Goal: Task Accomplishment & Management: Manage account settings

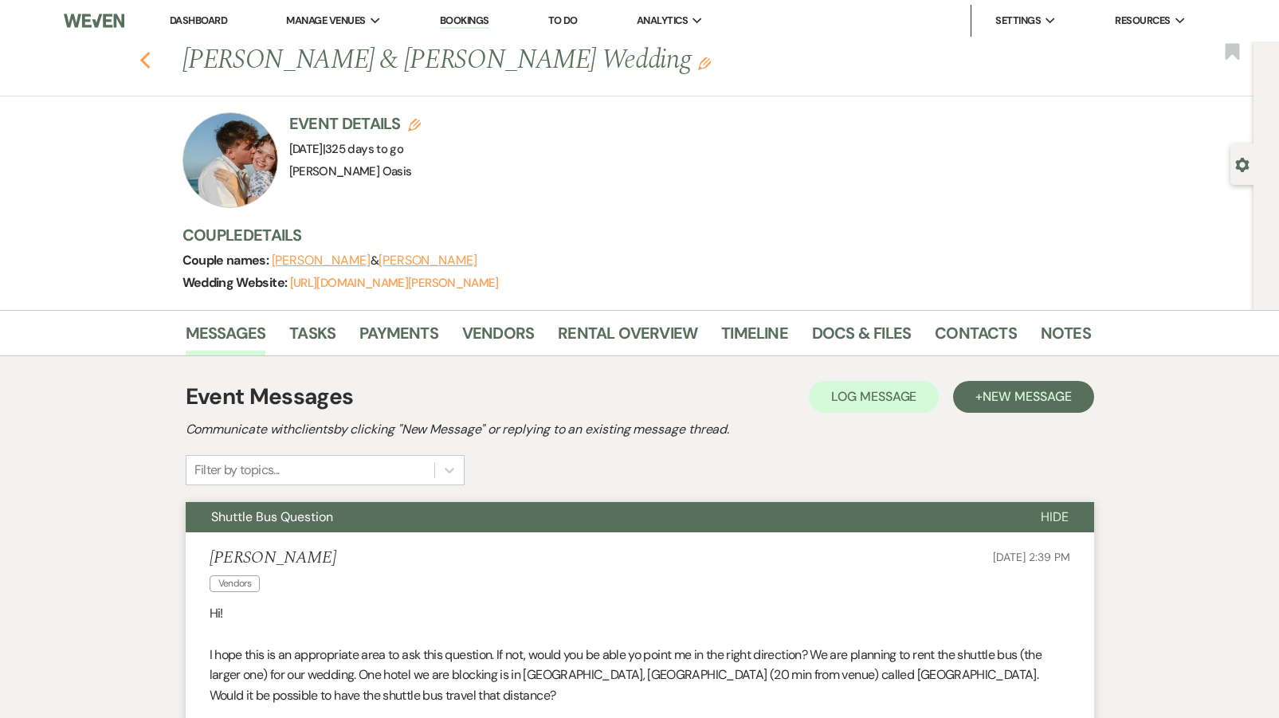
click at [150, 58] on icon "Previous" at bounding box center [145, 60] width 12 height 19
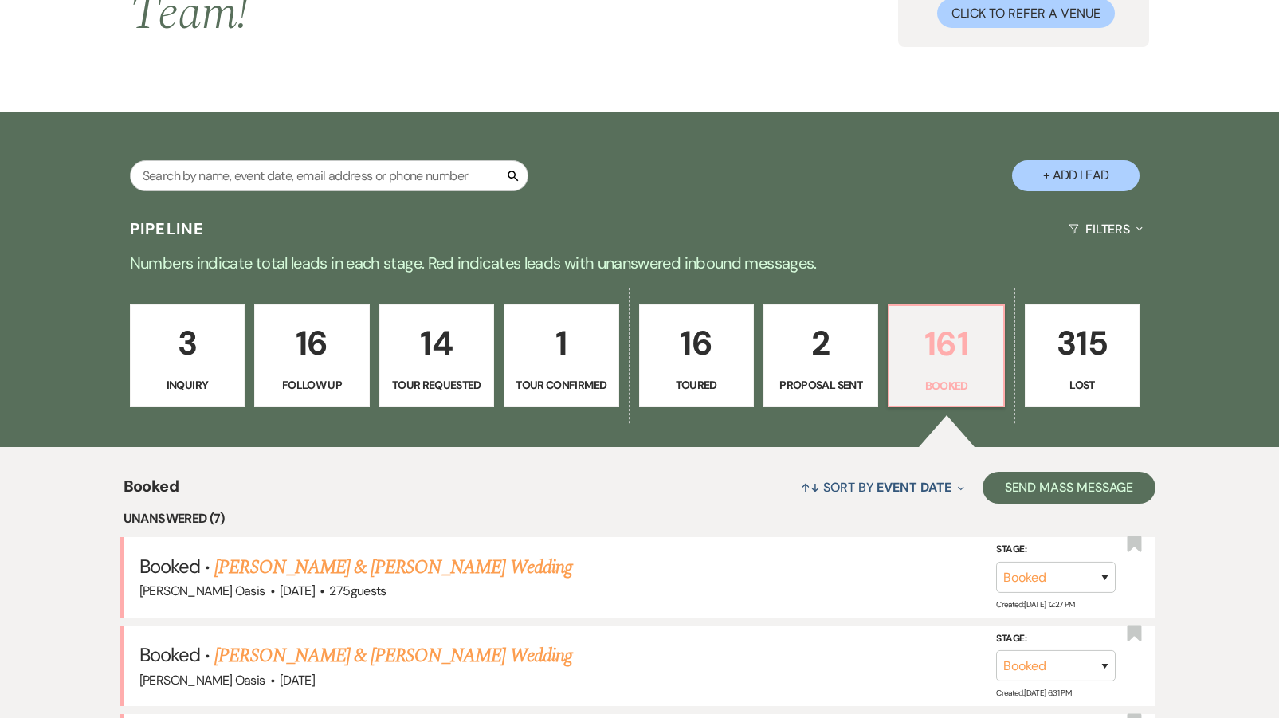
scroll to position [186, 0]
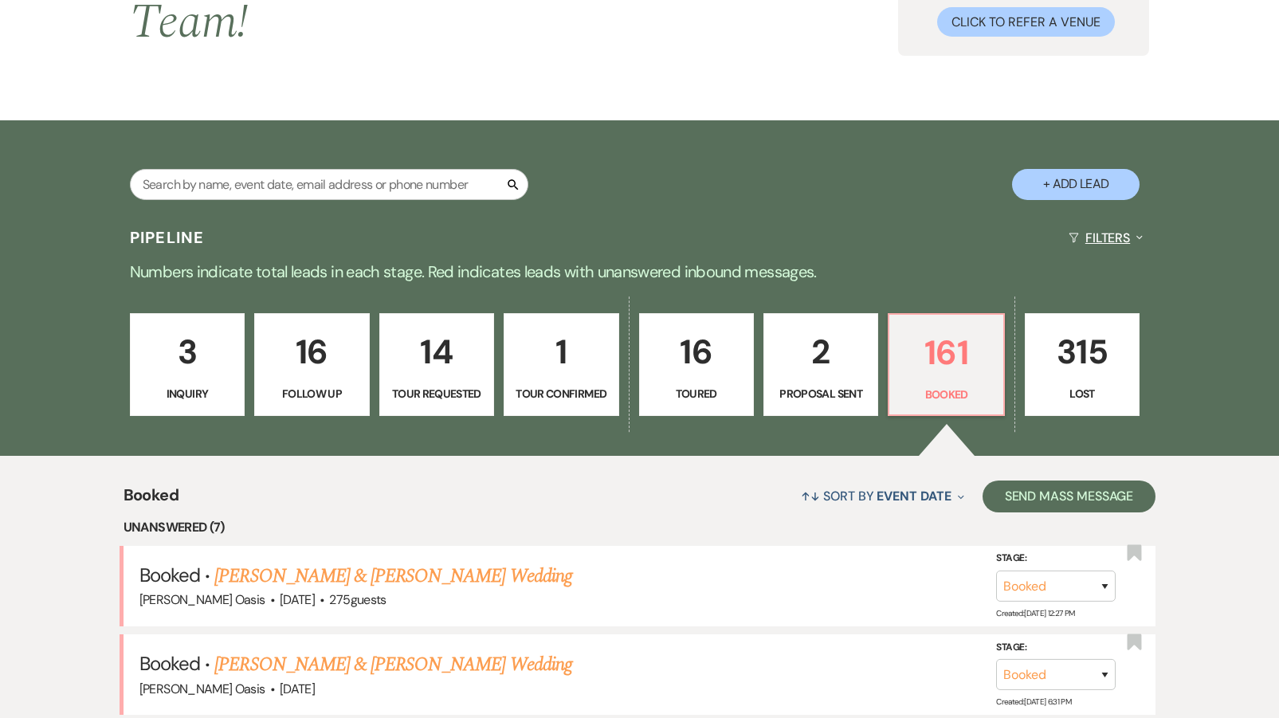
click at [1109, 223] on button "Filters Expand" at bounding box center [1105, 238] width 87 height 42
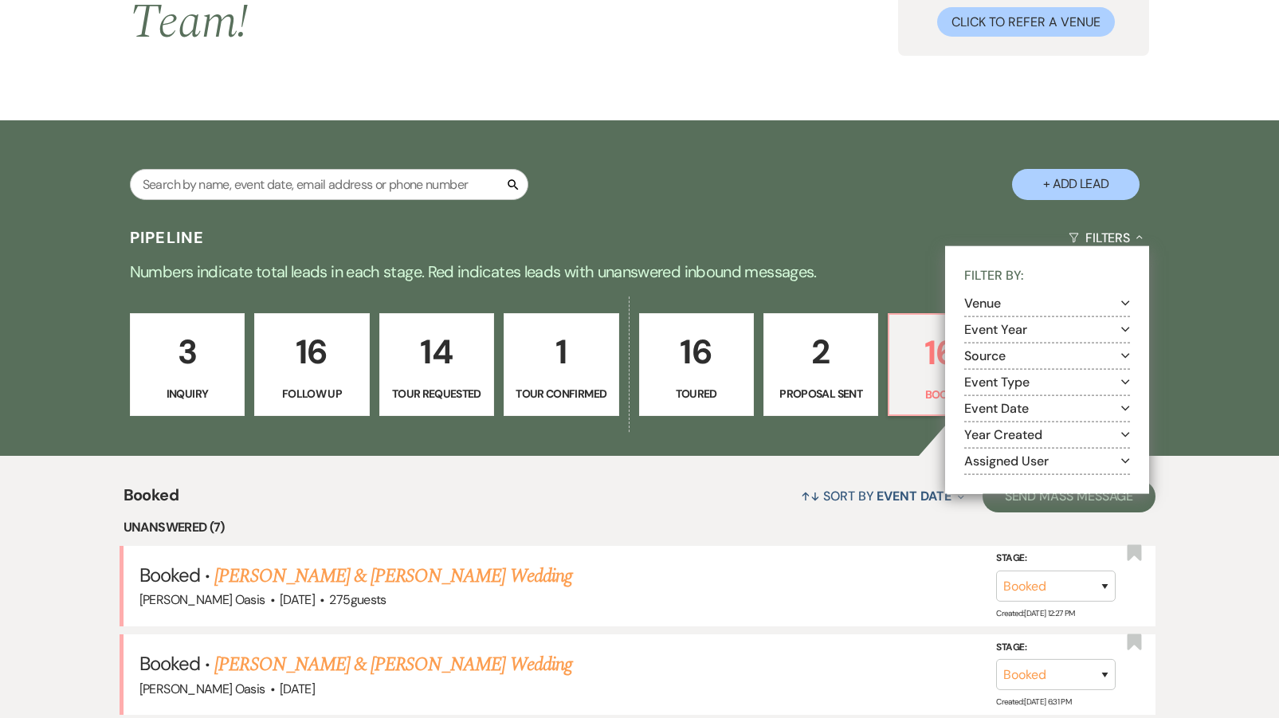
click at [1006, 375] on button "Event Type Expand" at bounding box center [1047, 381] width 166 height 13
click at [1007, 323] on button "Event Year Expand" at bounding box center [1047, 329] width 166 height 13
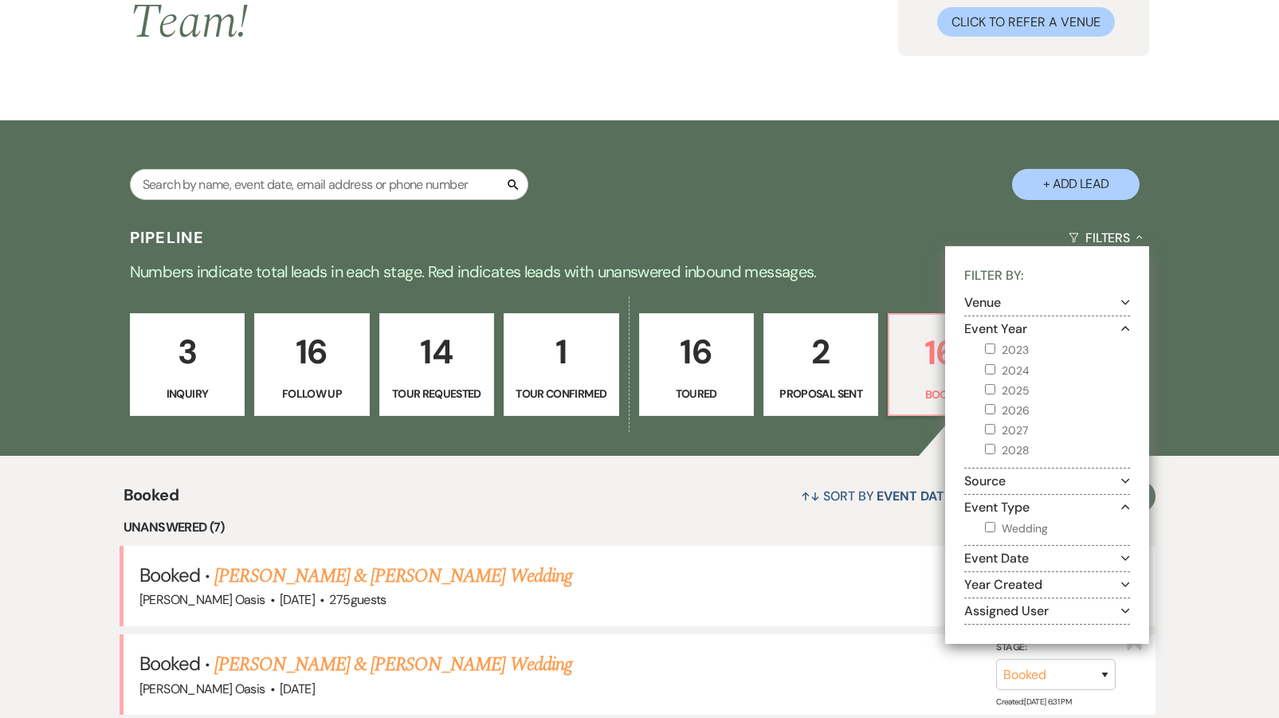
click at [1001, 401] on label "2026" at bounding box center [1057, 411] width 145 height 20
click at [995, 404] on input "2026" at bounding box center [990, 409] width 10 height 10
checkbox input "true"
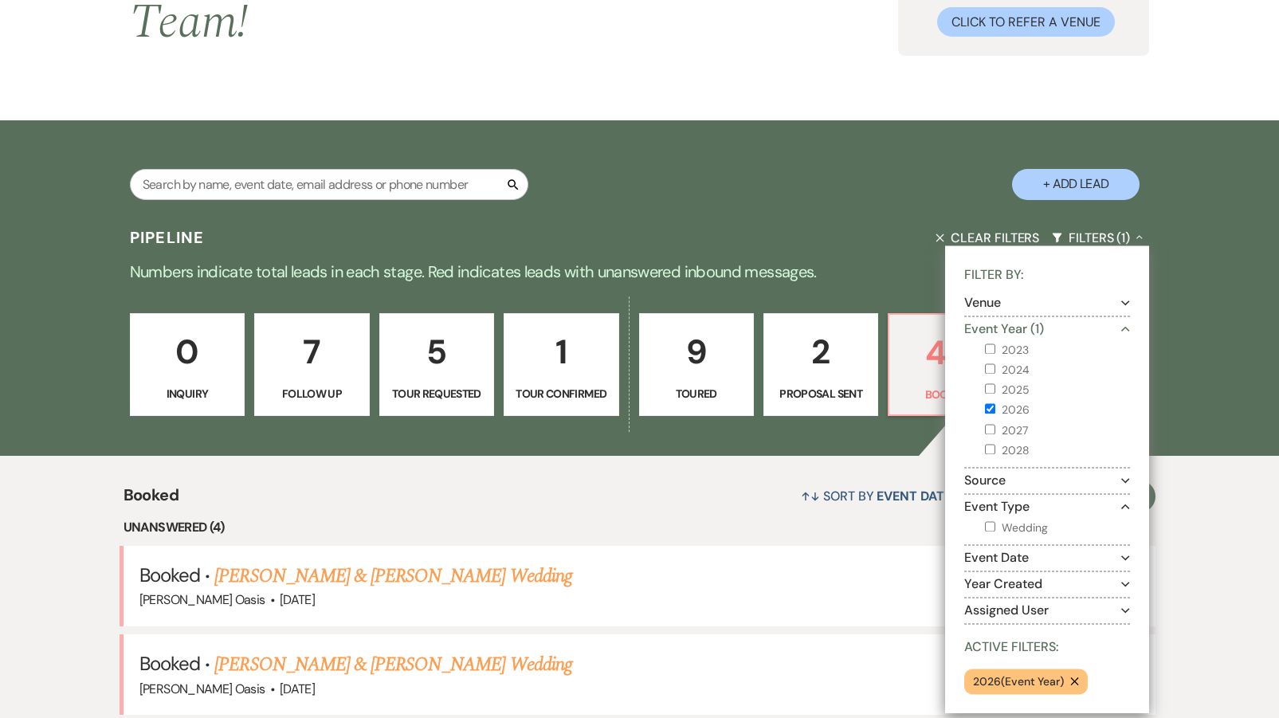
click at [779, 481] on div "↑↓ Sort By Event Date Expand Send Mass Message" at bounding box center [667, 496] width 977 height 42
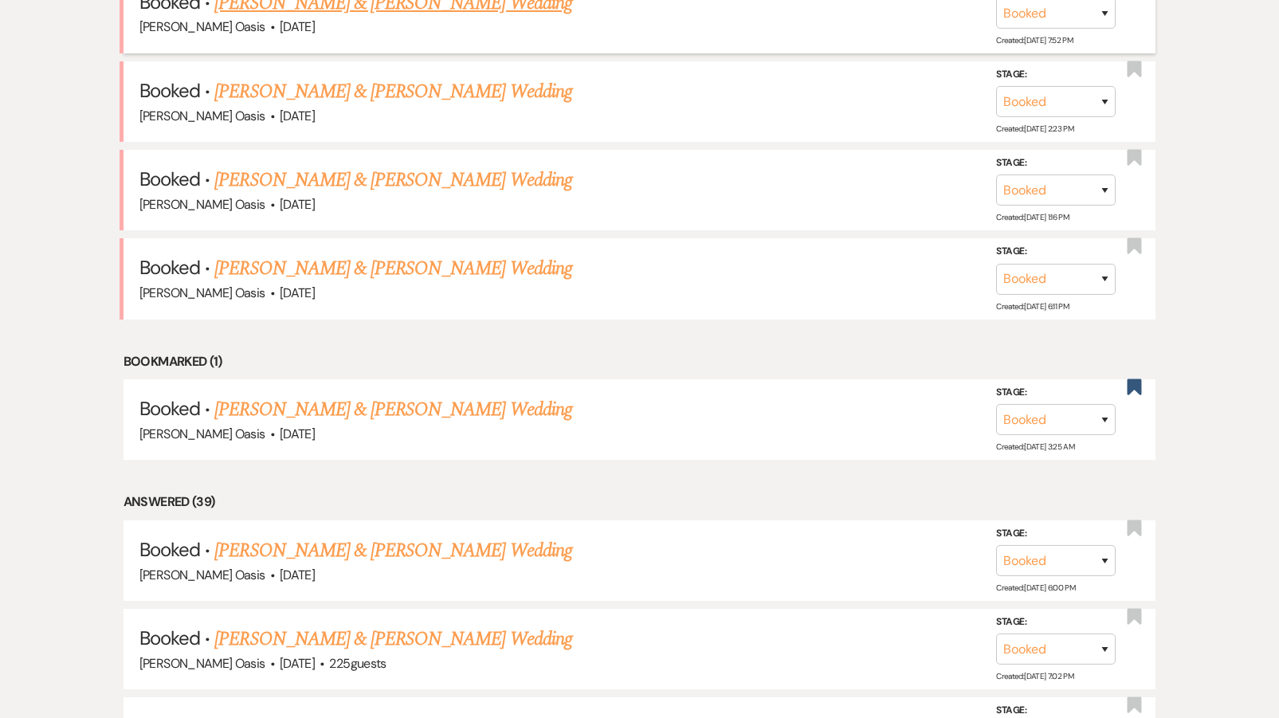
scroll to position [798, 0]
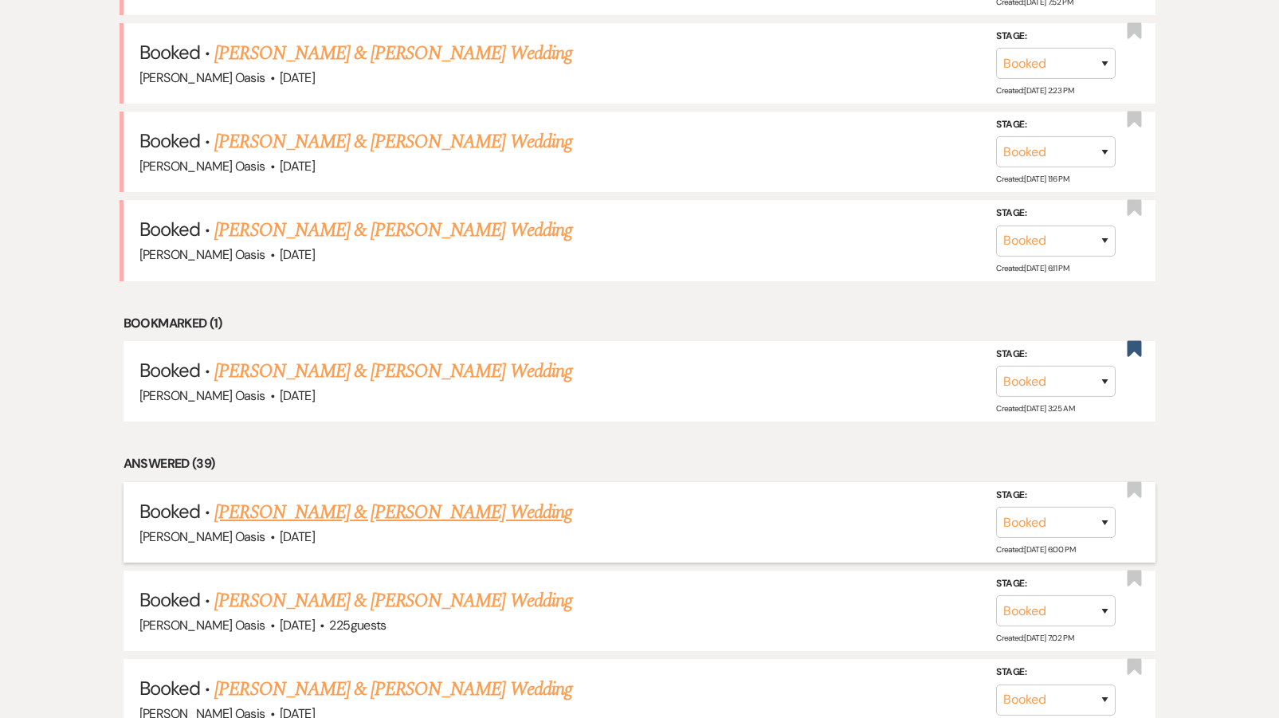
click at [355, 498] on link "[PERSON_NAME] & [PERSON_NAME] Wedding" at bounding box center [392, 512] width 357 height 29
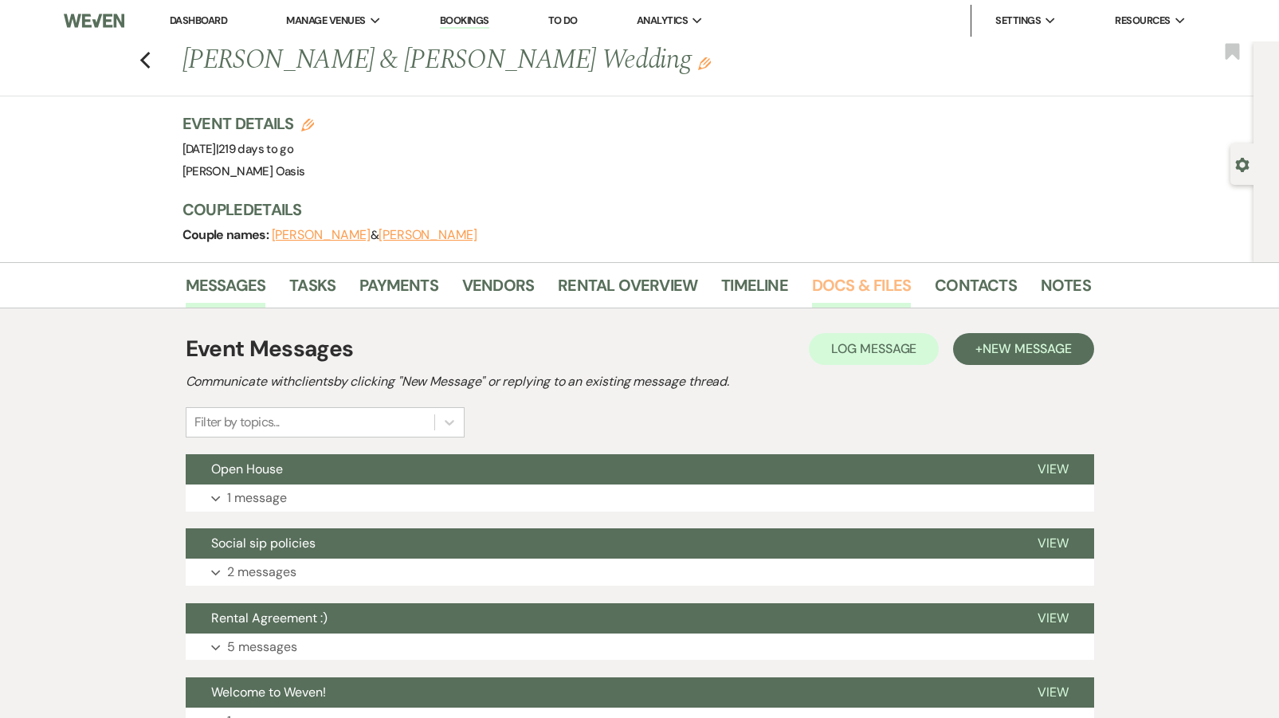
click at [823, 284] on link "Docs & Files" at bounding box center [861, 290] width 99 height 35
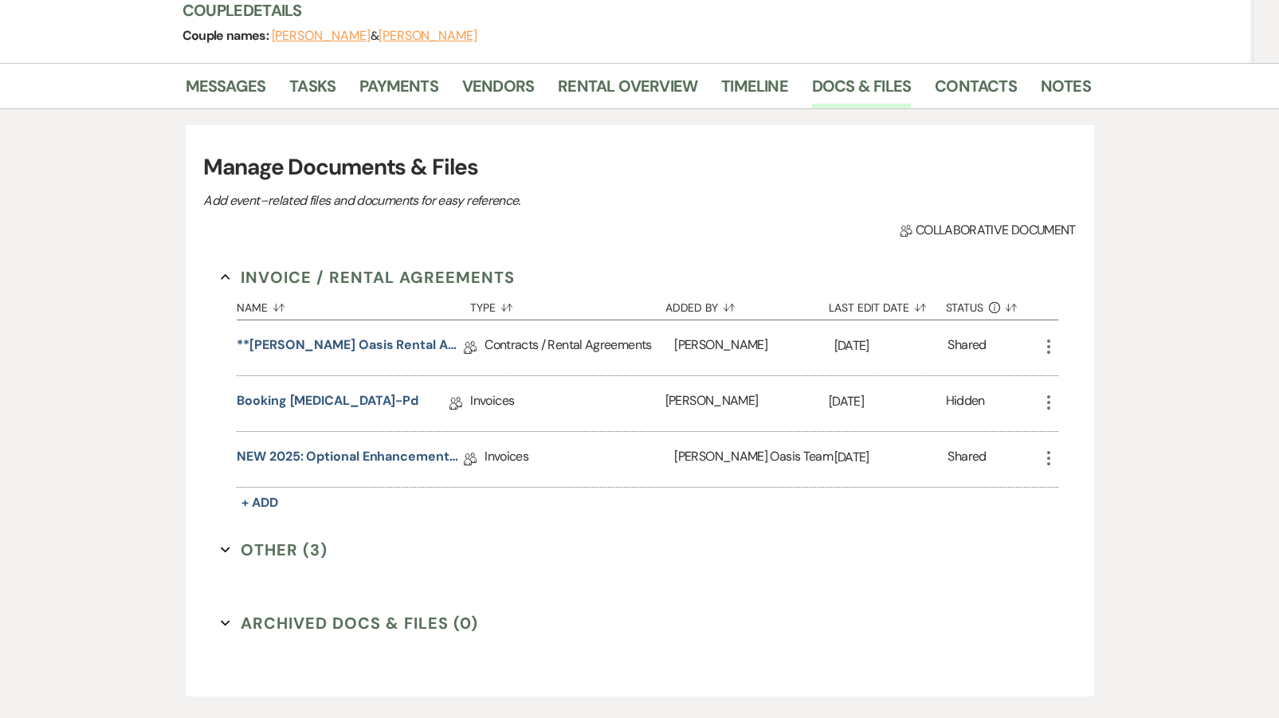
scroll to position [216, 0]
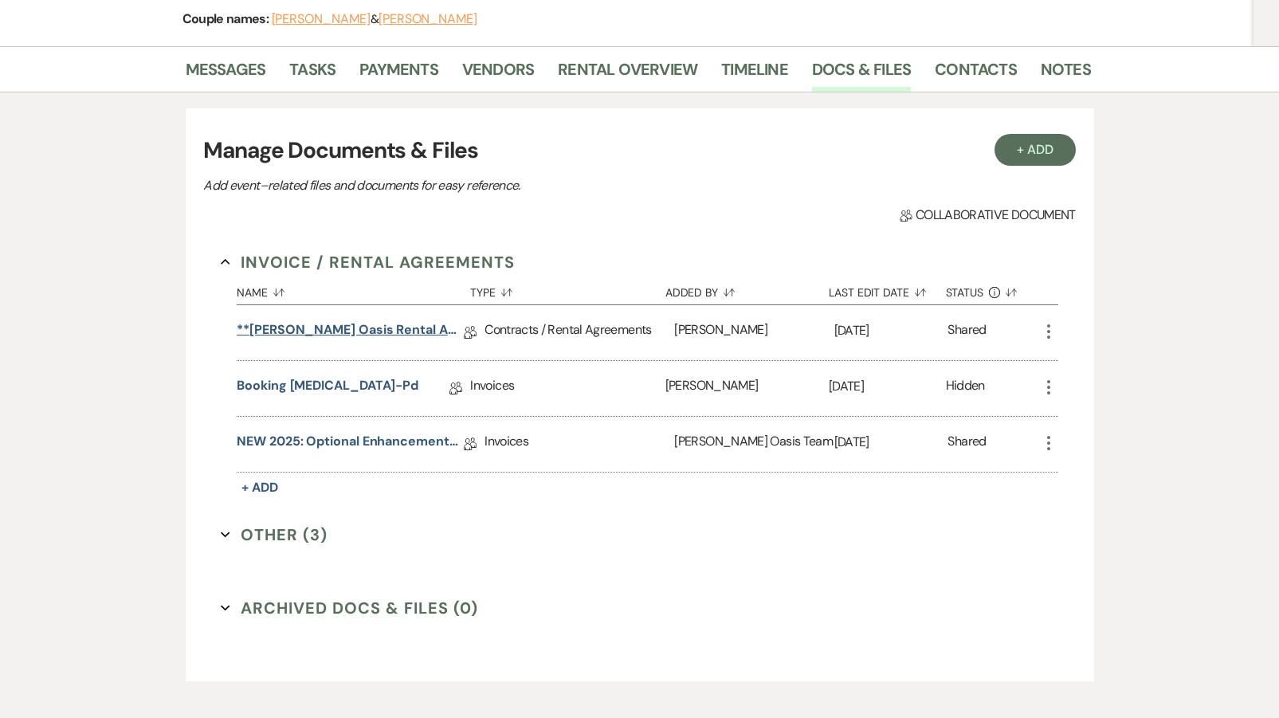
click at [304, 328] on link "**[PERSON_NAME] Oasis Rental Agreement**" at bounding box center [350, 332] width 227 height 25
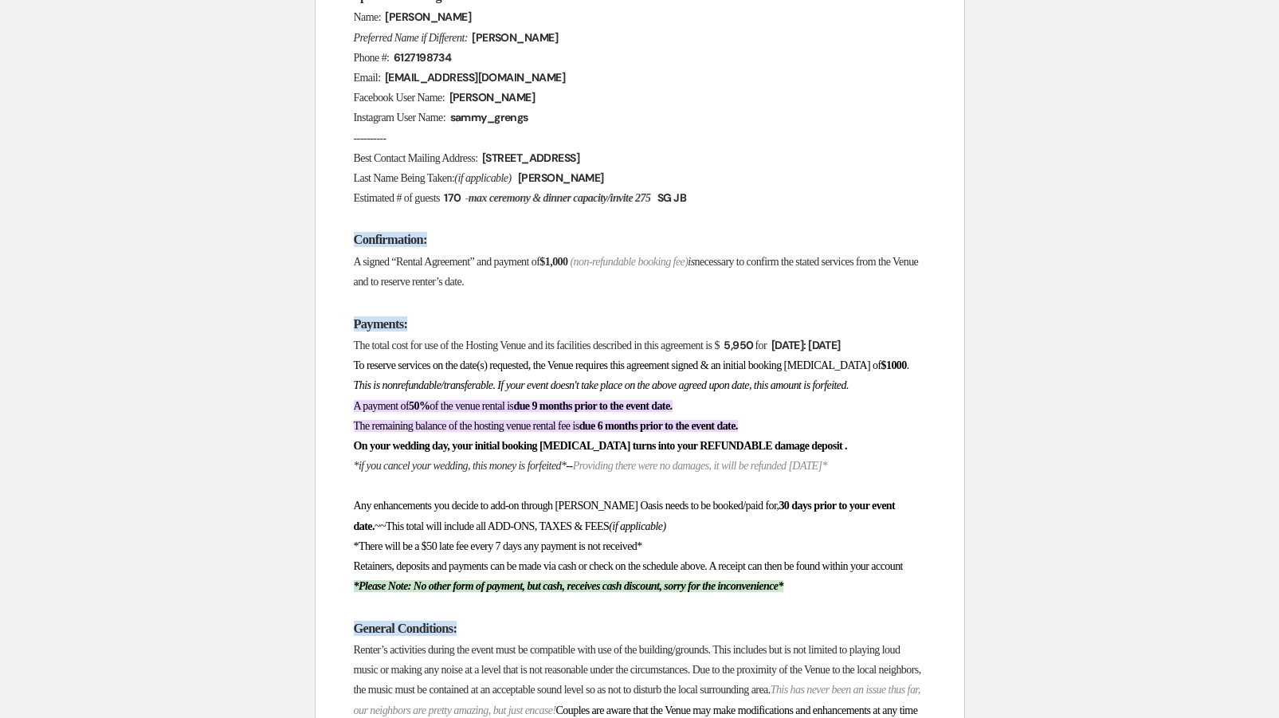
scroll to position [966, 0]
